Goal: Information Seeking & Learning: Learn about a topic

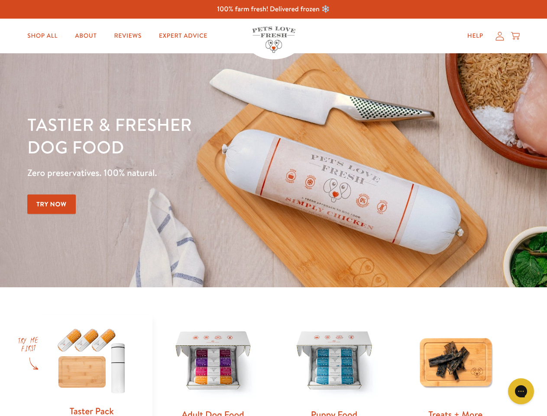
click at [273, 208] on div "Tastier & fresher dog food Zero preservatives. 100% natural. Try Now" at bounding box center [191, 170] width 328 height 114
click at [521, 391] on icon "Open gorgias live chat" at bounding box center [521, 391] width 8 height 8
